Goal: Task Accomplishment & Management: Use online tool/utility

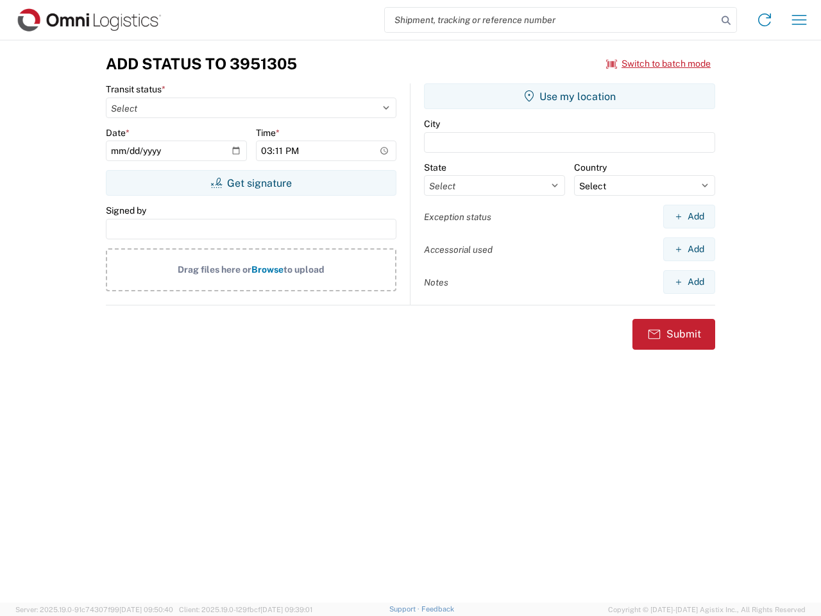
click at [551, 20] on input "search" at bounding box center [551, 20] width 332 height 24
click at [726, 21] on icon at bounding box center [726, 21] width 18 height 18
click at [765, 20] on icon at bounding box center [765, 20] width 21 height 21
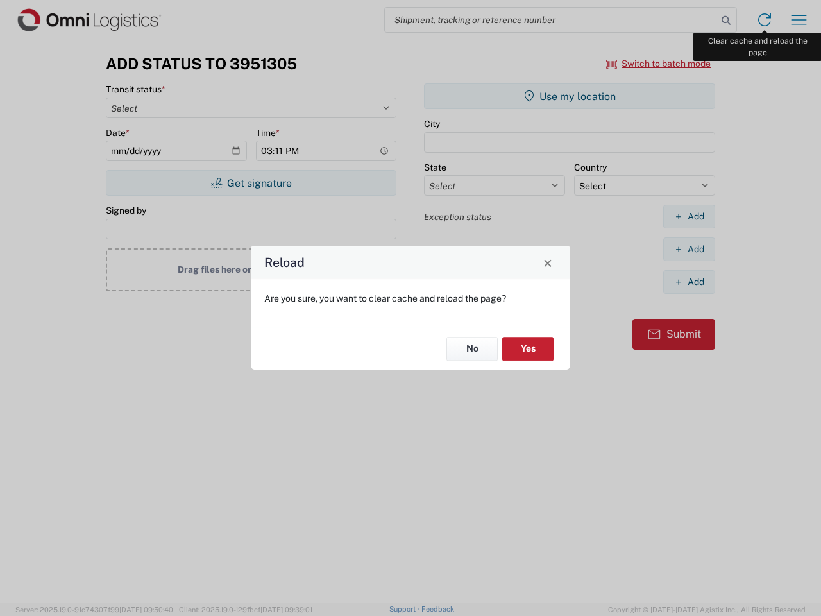
click at [800, 20] on div "Reload Are you sure, you want to clear cache and reload the page? No Yes" at bounding box center [410, 308] width 821 height 616
click at [659, 64] on div "Reload Are you sure, you want to clear cache and reload the page? No Yes" at bounding box center [410, 308] width 821 height 616
click at [251, 183] on div "Reload Are you sure, you want to clear cache and reload the page? No Yes" at bounding box center [410, 308] width 821 height 616
click at [570, 96] on div "Reload Are you sure, you want to clear cache and reload the page? No Yes" at bounding box center [410, 308] width 821 height 616
click at [689, 216] on div "Reload Are you sure, you want to clear cache and reload the page? No Yes" at bounding box center [410, 308] width 821 height 616
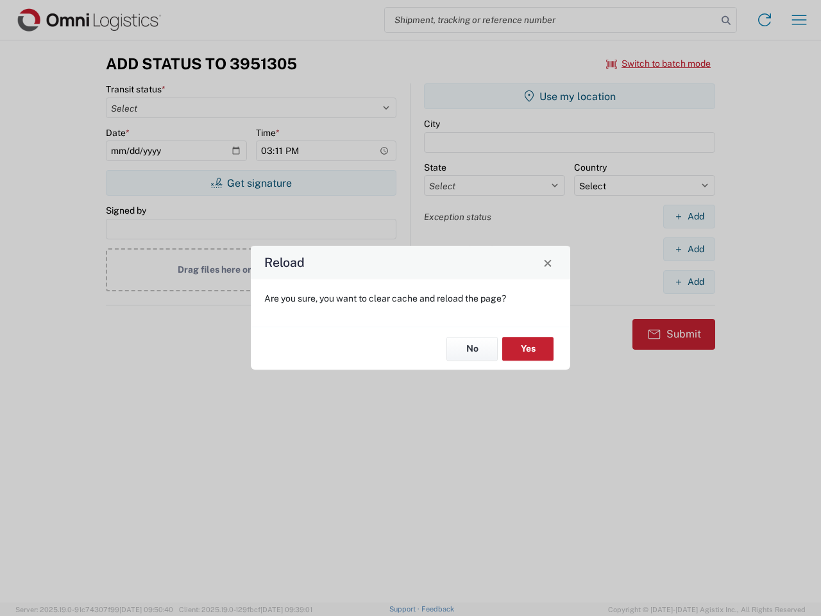
click at [689, 249] on div "Reload Are you sure, you want to clear cache and reload the page? No Yes" at bounding box center [410, 308] width 821 height 616
click at [689, 282] on div "Reload Are you sure, you want to clear cache and reload the page? No Yes" at bounding box center [410, 308] width 821 height 616
